Goal: Find specific page/section: Find specific page/section

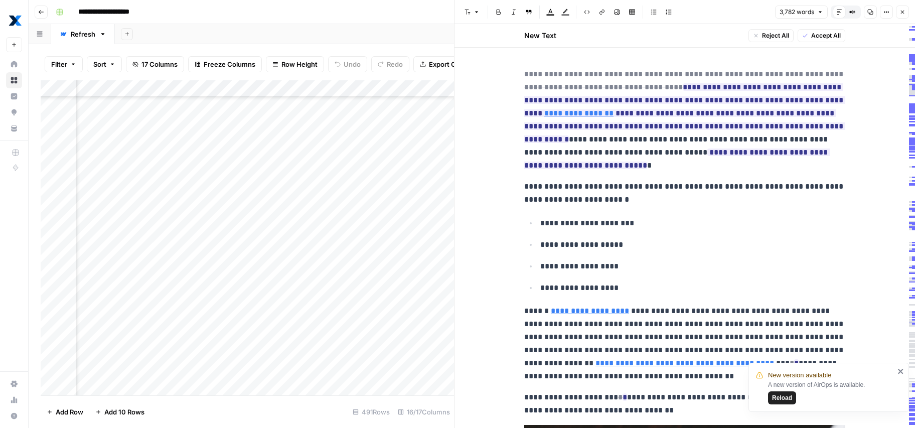
click at [807, 12] on span "Close" at bounding box center [905, 12] width 1 height 1
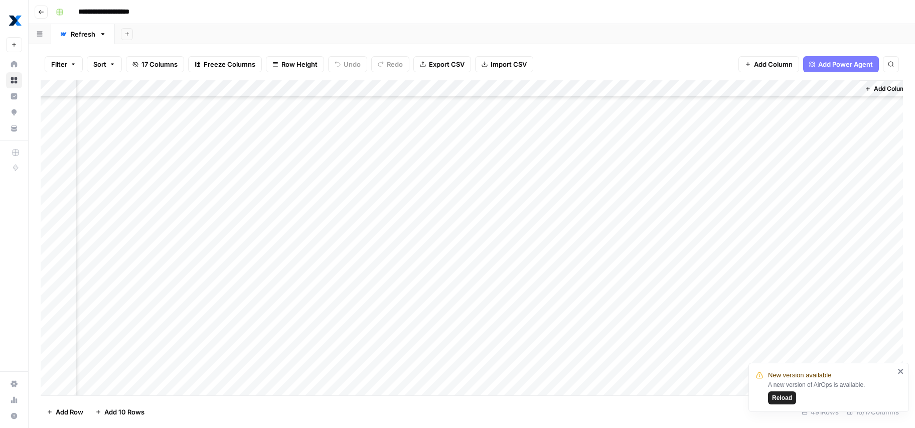
scroll to position [0, 1087]
